Goal: Task Accomplishment & Management: Use online tool/utility

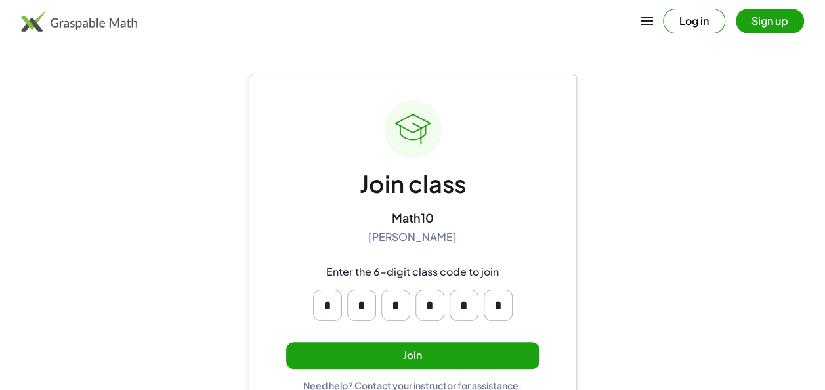
scroll to position [28, 0]
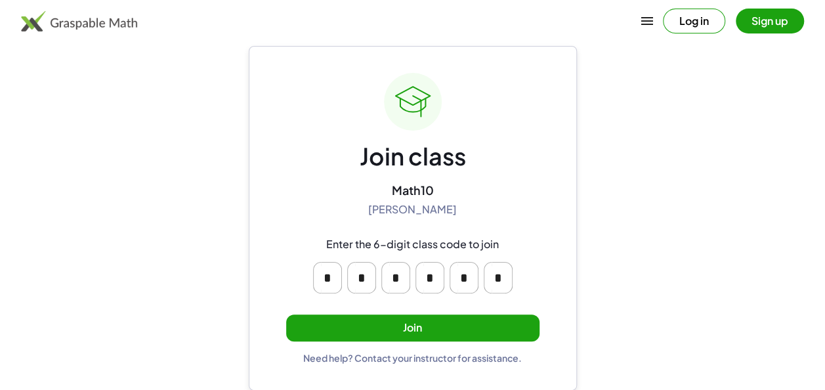
click at [411, 328] on button "Join" at bounding box center [412, 327] width 253 height 27
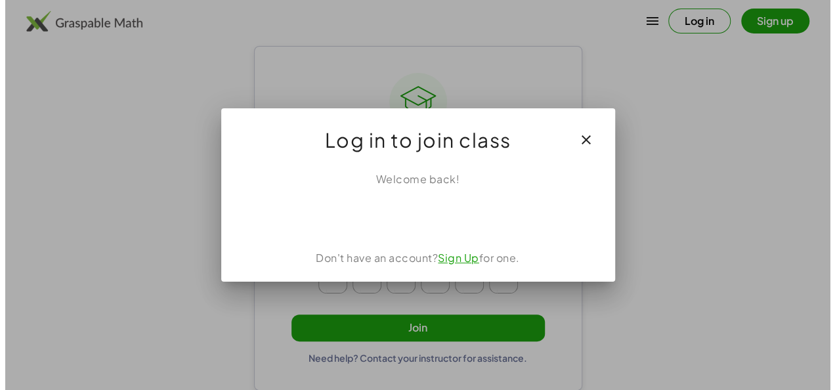
scroll to position [0, 0]
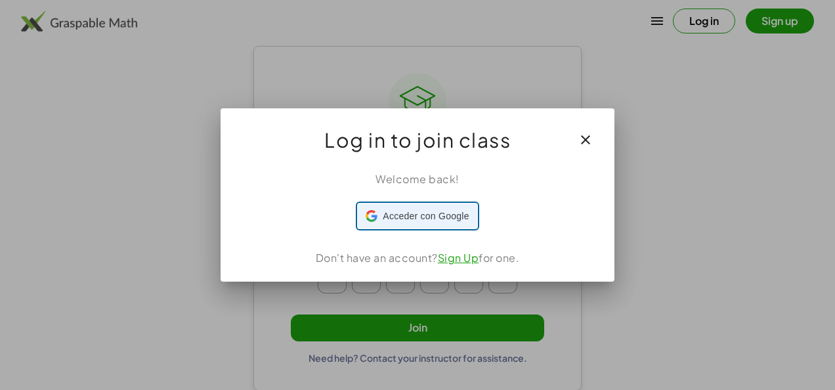
click at [400, 217] on span "Acceder con Google" at bounding box center [426, 216] width 86 height 14
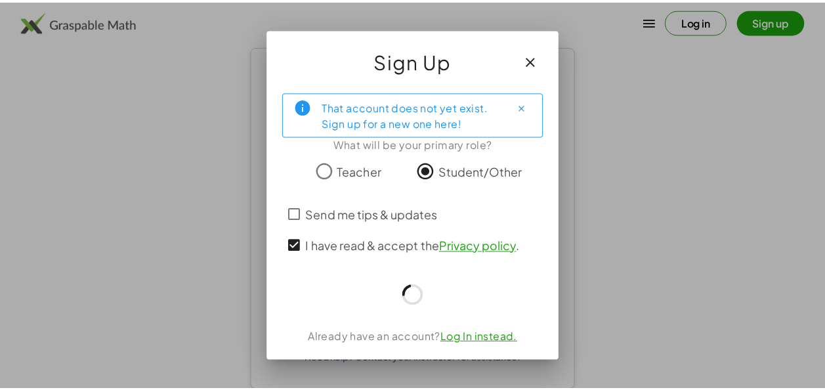
scroll to position [28, 0]
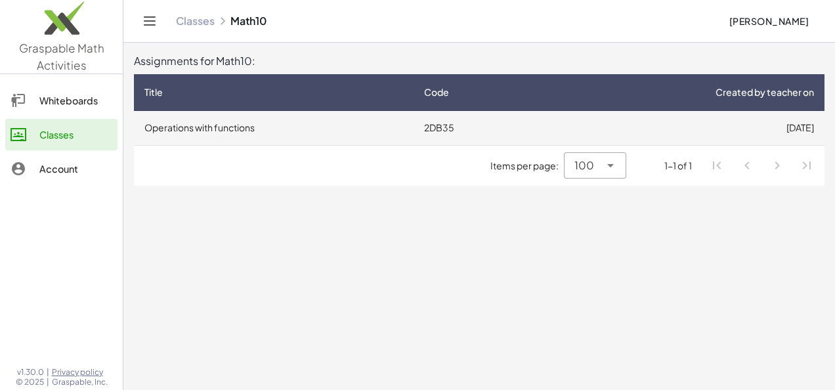
click at [454, 127] on td "2DB35" at bounding box center [476, 128] width 127 height 34
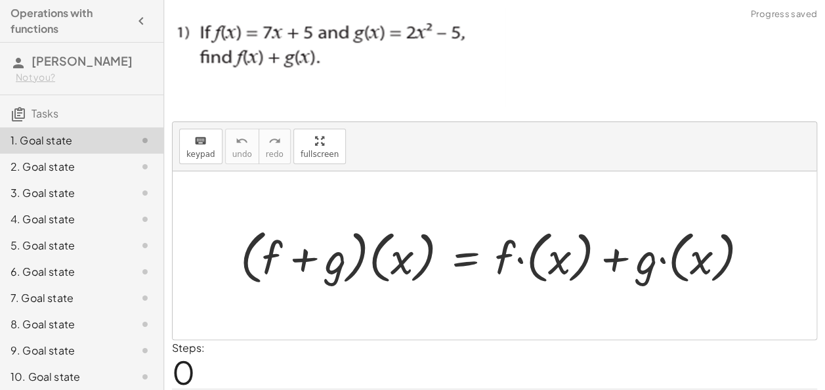
click at [644, 222] on div at bounding box center [500, 255] width 532 height 66
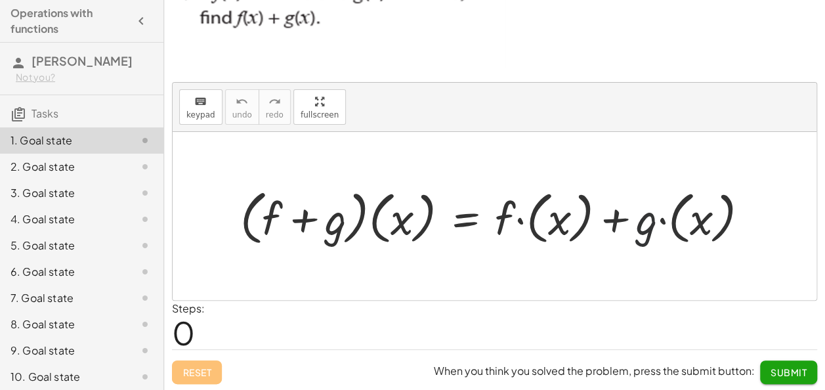
click at [640, 230] on div at bounding box center [500, 216] width 532 height 66
click at [256, 293] on div at bounding box center [495, 216] width 644 height 168
click at [260, 272] on div at bounding box center [495, 216] width 644 height 168
click at [197, 110] on span "keypad" at bounding box center [200, 114] width 29 height 9
click at [276, 264] on div at bounding box center [495, 216] width 644 height 168
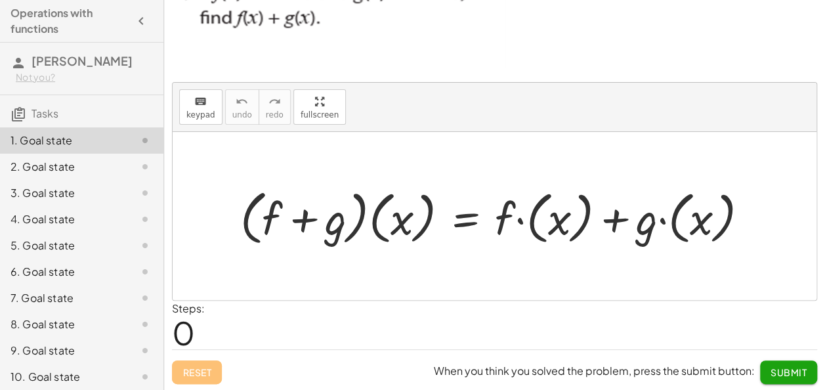
drag, startPoint x: 198, startPoint y: 113, endPoint x: 284, endPoint y: 269, distance: 178.3
click at [284, 269] on div "keyboard keypad undo undo redo redo fullscreen · ( + f + g ) · ( x ) = + · f · …" at bounding box center [495, 191] width 644 height 217
click at [198, 101] on icon "keyboard" at bounding box center [200, 102] width 12 height 16
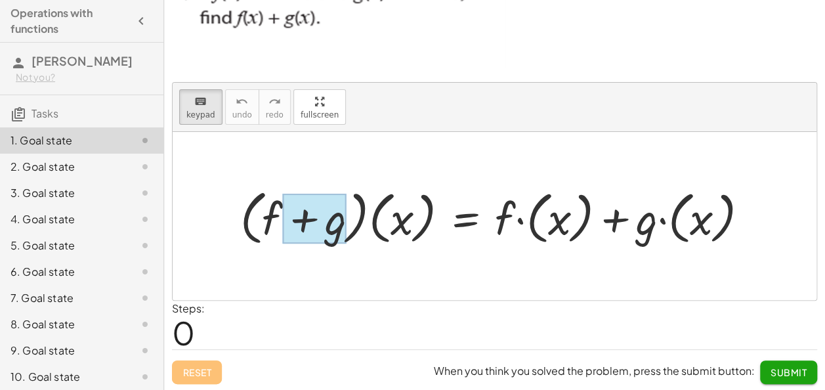
click at [297, 239] on div at bounding box center [314, 219] width 64 height 50
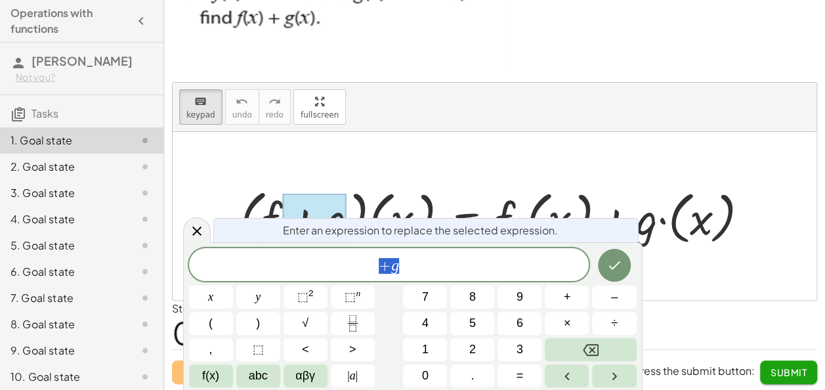
click at [297, 239] on div "Enter an expression to replace the selected expression." at bounding box center [425, 230] width 425 height 24
click at [313, 165] on div at bounding box center [495, 216] width 644 height 168
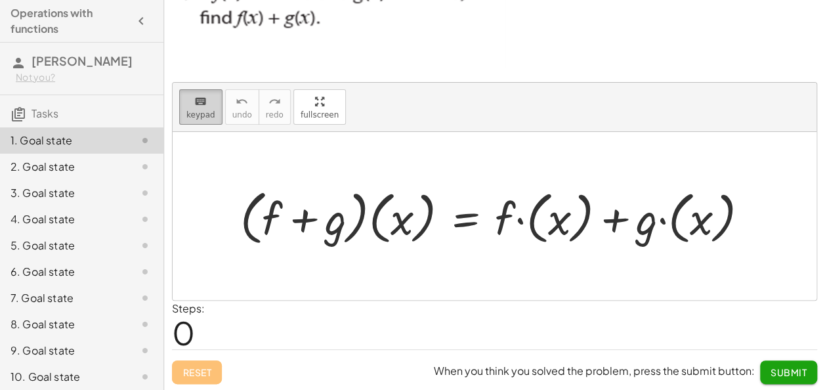
click at [210, 116] on span "keypad" at bounding box center [200, 114] width 29 height 9
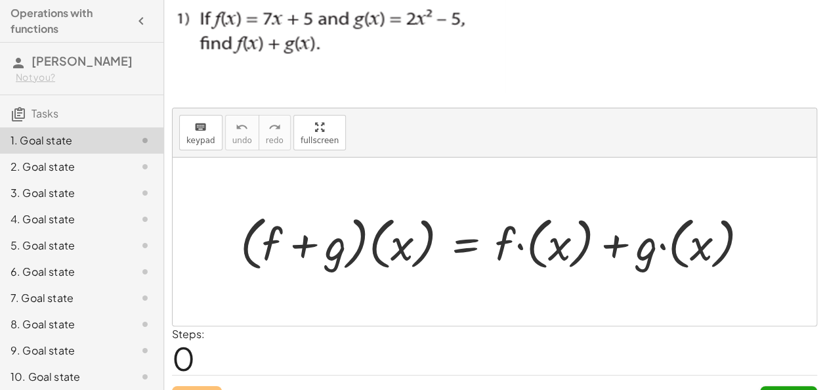
scroll to position [0, 0]
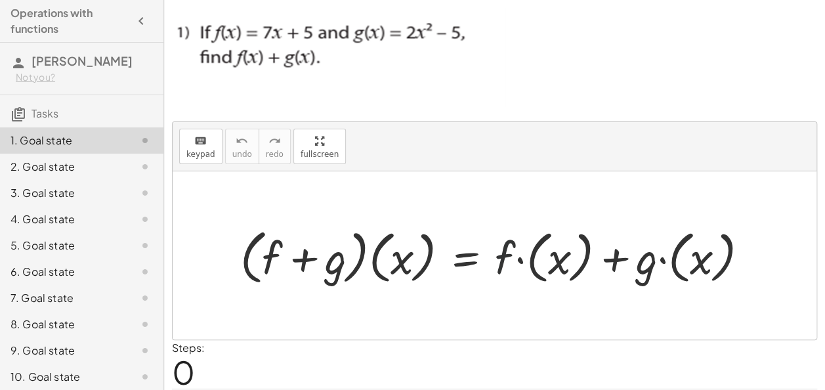
click at [500, 239] on div at bounding box center [500, 255] width 532 height 66
click at [201, 142] on icon "keyboard" at bounding box center [200, 141] width 12 height 16
drag, startPoint x: 503, startPoint y: 238, endPoint x: 551, endPoint y: 267, distance: 56.3
click at [551, 267] on div at bounding box center [500, 255] width 532 height 66
drag, startPoint x: 253, startPoint y: 228, endPoint x: 352, endPoint y: 264, distance: 105.2
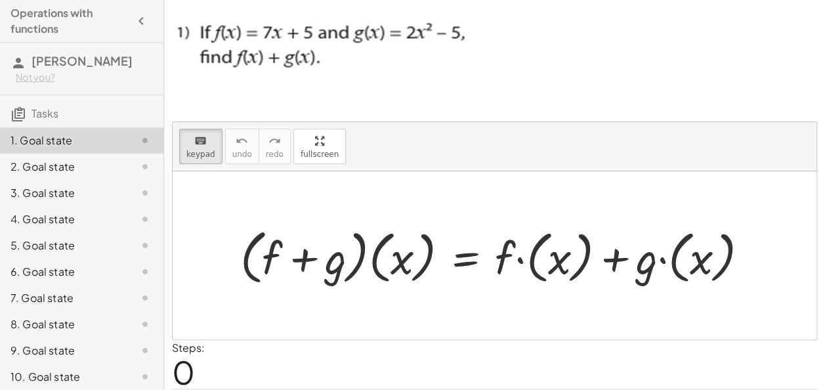
click at [352, 264] on div at bounding box center [500, 255] width 532 height 66
drag, startPoint x: 352, startPoint y: 264, endPoint x: 257, endPoint y: 247, distance: 96.0
click at [257, 247] on div at bounding box center [500, 255] width 532 height 66
drag, startPoint x: 231, startPoint y: 208, endPoint x: 270, endPoint y: 263, distance: 67.4
click at [270, 263] on div "· ( + f + g ) · ( x ) = + · f · ( x ) + · g · ( x )" at bounding box center [495, 255] width 644 height 168
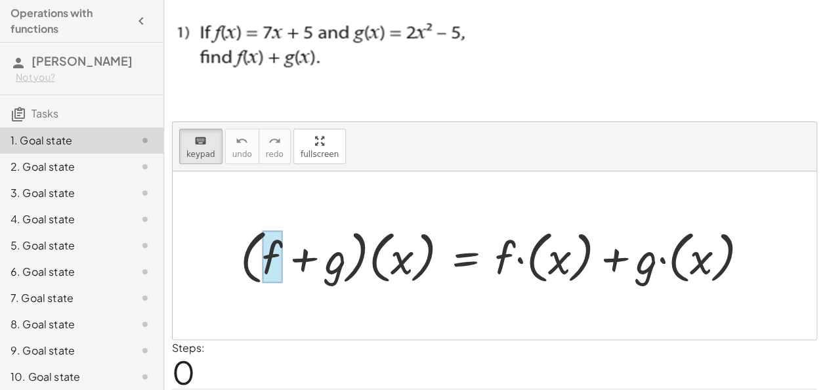
click at [270, 263] on div at bounding box center [272, 256] width 20 height 52
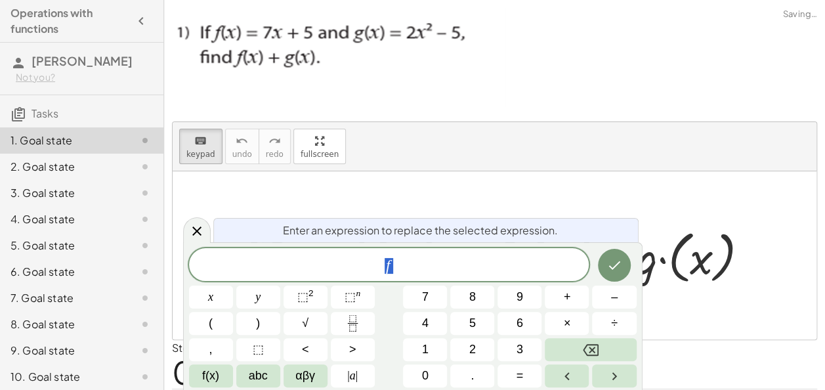
click at [408, 276] on div "f" at bounding box center [389, 264] width 400 height 33
click at [206, 325] on button "(" at bounding box center [211, 323] width 44 height 23
click at [210, 304] on span "x" at bounding box center [210, 297] width 5 height 18
click at [260, 325] on button ")" at bounding box center [258, 323] width 44 height 23
click at [564, 299] on span "+" at bounding box center [567, 297] width 7 height 18
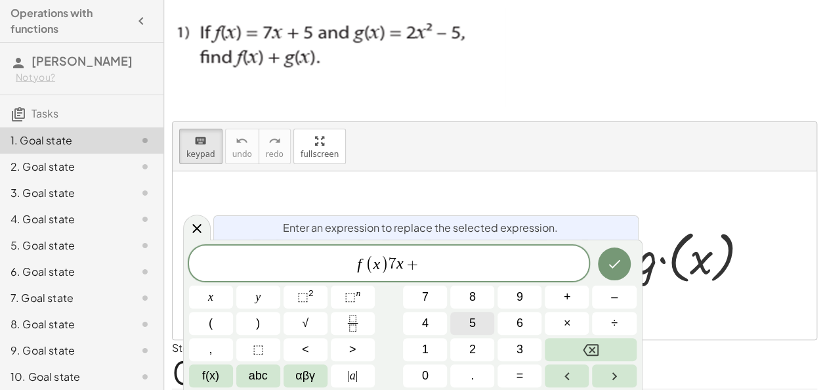
click at [470, 323] on span "5" at bounding box center [472, 323] width 7 height 18
click at [383, 262] on span ")" at bounding box center [380, 264] width 9 height 19
click at [572, 295] on button "+" at bounding box center [567, 296] width 44 height 23
click at [217, 324] on button "(" at bounding box center [211, 323] width 44 height 23
click at [212, 286] on button "x" at bounding box center [211, 296] width 44 height 23
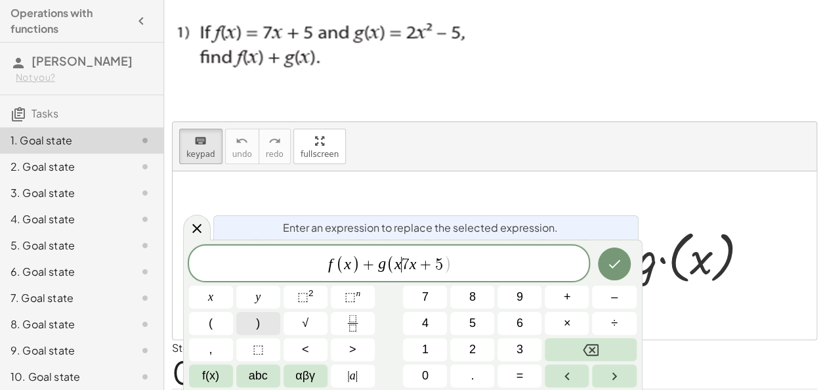
click at [272, 322] on button ")" at bounding box center [258, 323] width 44 height 23
click at [519, 381] on span "=" at bounding box center [519, 376] width 7 height 18
click at [480, 261] on span "f ( x ) + g ( x ) = 7 x + 5 ​" at bounding box center [389, 264] width 400 height 22
click at [562, 295] on button "+" at bounding box center [567, 296] width 44 height 23
click at [463, 354] on button "2" at bounding box center [472, 349] width 44 height 23
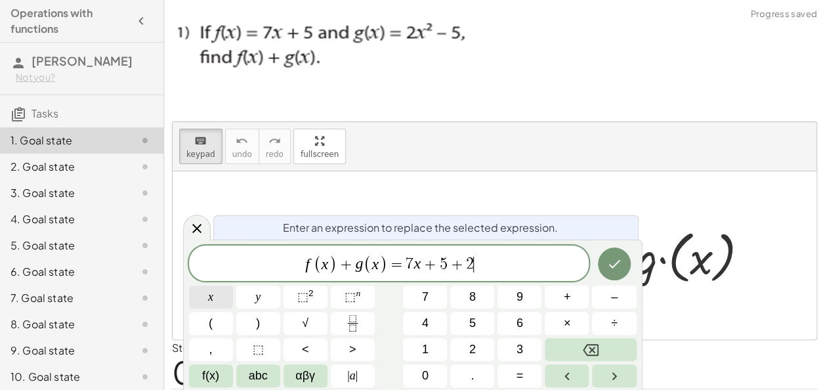
click at [211, 297] on span "x" at bounding box center [210, 297] width 5 height 18
click at [303, 294] on span "⬚" at bounding box center [302, 296] width 11 height 13
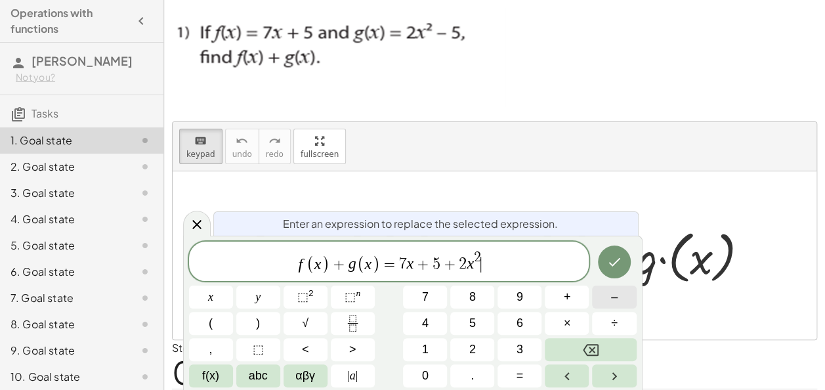
click at [611, 298] on span "–" at bounding box center [614, 297] width 7 height 18
click at [487, 327] on button "5" at bounding box center [472, 323] width 44 height 23
click at [613, 259] on icon "Done" at bounding box center [614, 262] width 16 height 16
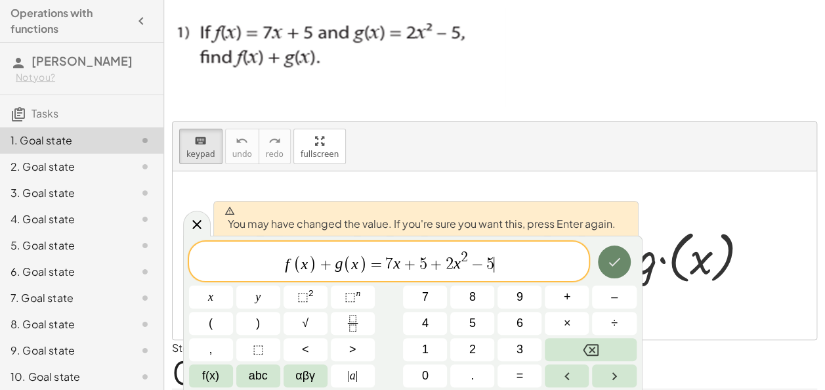
click at [615, 264] on icon "Done" at bounding box center [614, 262] width 16 height 16
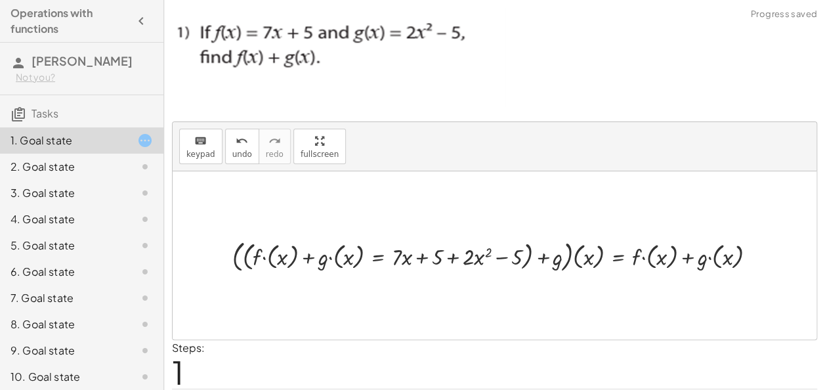
scroll to position [39, 0]
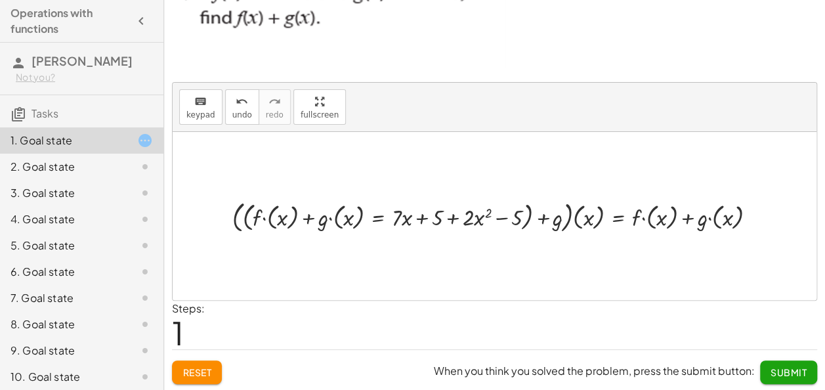
click at [382, 215] on div at bounding box center [499, 215] width 547 height 39
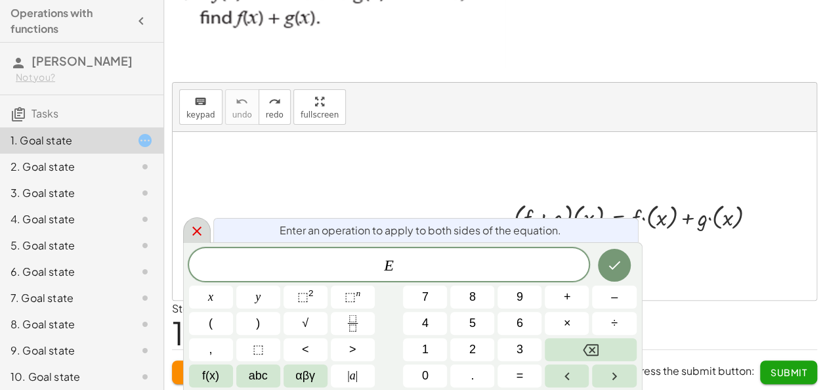
click at [184, 232] on div at bounding box center [197, 230] width 28 height 26
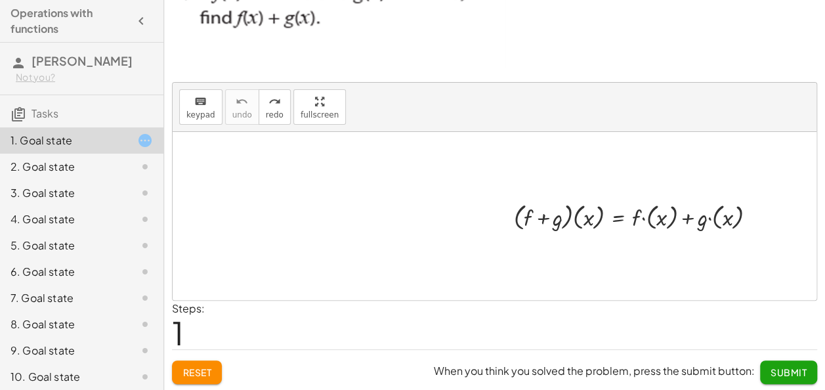
click at [358, 211] on div at bounding box center [499, 216] width 547 height 34
click at [186, 117] on span "keypad" at bounding box center [200, 114] width 29 height 9
click at [215, 232] on div "· ( + f + g ) · ( x ) = + · f · ( x ) + · g · ( x )" at bounding box center [495, 216] width 564 height 46
click at [375, 229] on div at bounding box center [499, 216] width 547 height 34
click at [308, 217] on div at bounding box center [499, 216] width 547 height 34
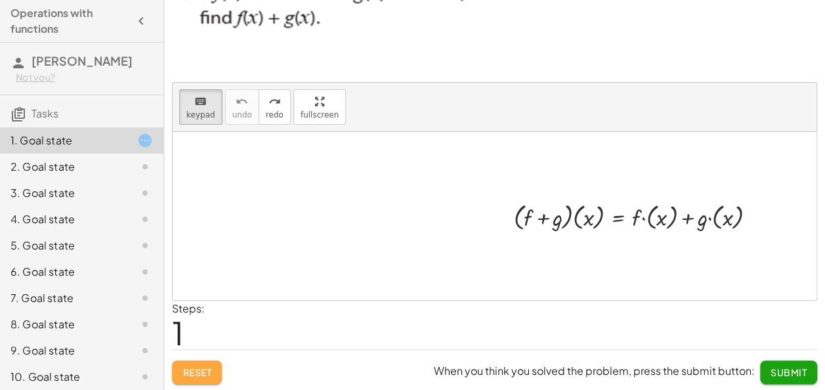
click at [185, 371] on span "Reset" at bounding box center [196, 372] width 29 height 12
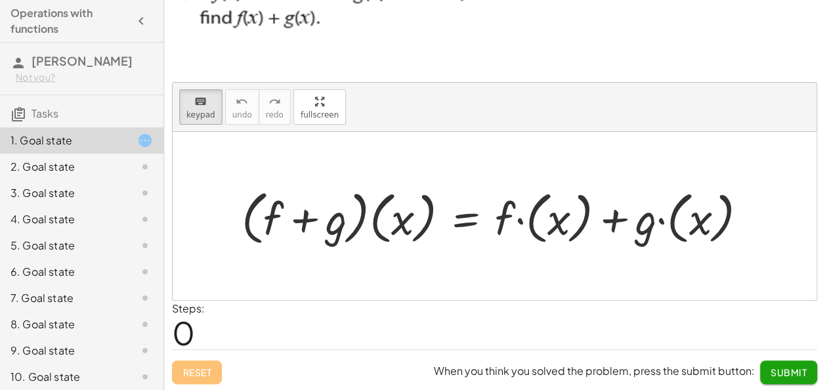
click at [519, 217] on div at bounding box center [499, 216] width 529 height 66
drag, startPoint x: 503, startPoint y: 202, endPoint x: 600, endPoint y: 228, distance: 100.6
click at [600, 228] on div at bounding box center [499, 216] width 529 height 66
click at [201, 112] on span "keypad" at bounding box center [200, 114] width 29 height 9
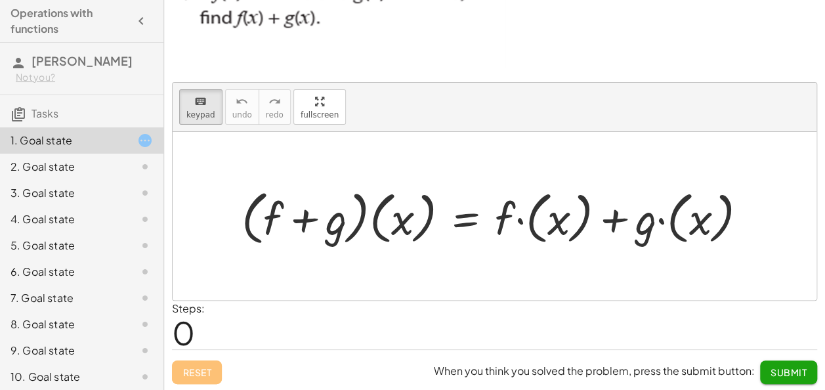
click at [502, 207] on div at bounding box center [499, 216] width 529 height 66
click at [196, 110] on span "keypad" at bounding box center [200, 114] width 29 height 9
click at [233, 181] on div "· ( + f + g ) · ( x ) = + · f · ( x ) + · g · ( x )" at bounding box center [494, 216] width 545 height 72
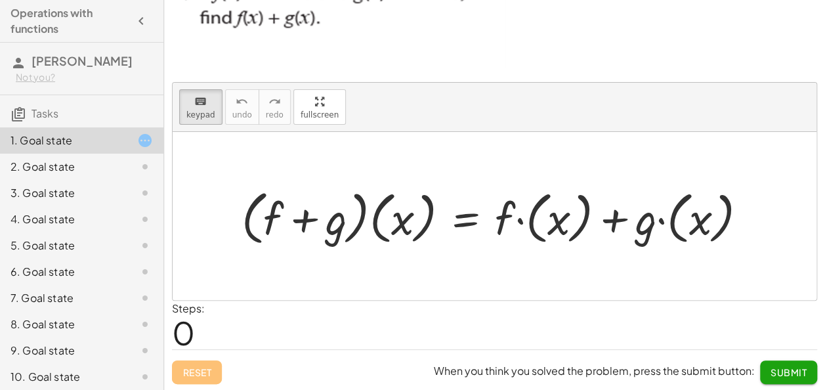
click at [233, 181] on div "· ( + f + g ) · ( x ) = + · f · ( x ) + · g · ( x )" at bounding box center [494, 216] width 545 height 72
drag, startPoint x: 233, startPoint y: 181, endPoint x: 198, endPoint y: 147, distance: 49.2
click at [198, 147] on div at bounding box center [495, 216] width 644 height 168
click at [220, 231] on div at bounding box center [495, 216] width 644 height 168
click at [330, 265] on div at bounding box center [495, 216] width 644 height 168
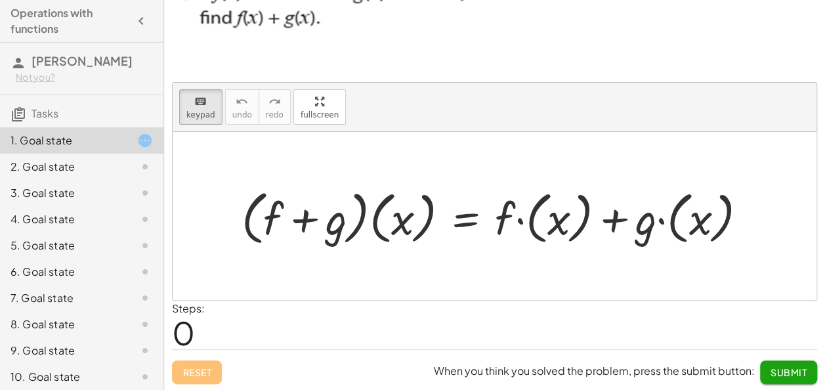
click at [500, 243] on div at bounding box center [499, 216] width 529 height 66
drag, startPoint x: 504, startPoint y: 200, endPoint x: 526, endPoint y: 232, distance: 38.6
click at [574, 234] on div at bounding box center [499, 216] width 529 height 66
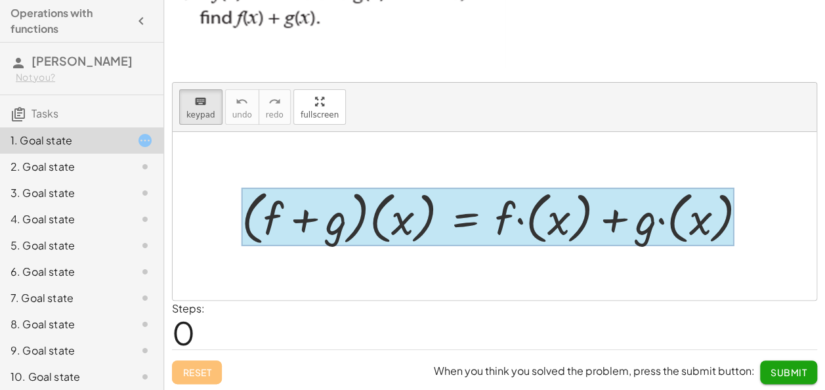
click at [463, 234] on div at bounding box center [487, 217] width 493 height 59
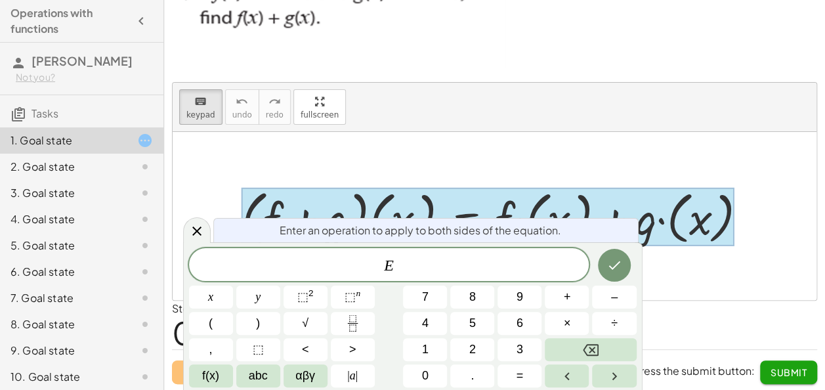
click at [706, 97] on div "keyboard keypad undo [PERSON_NAME] redo fullscreen" at bounding box center [495, 107] width 644 height 49
